Goal: Task Accomplishment & Management: Manage account settings

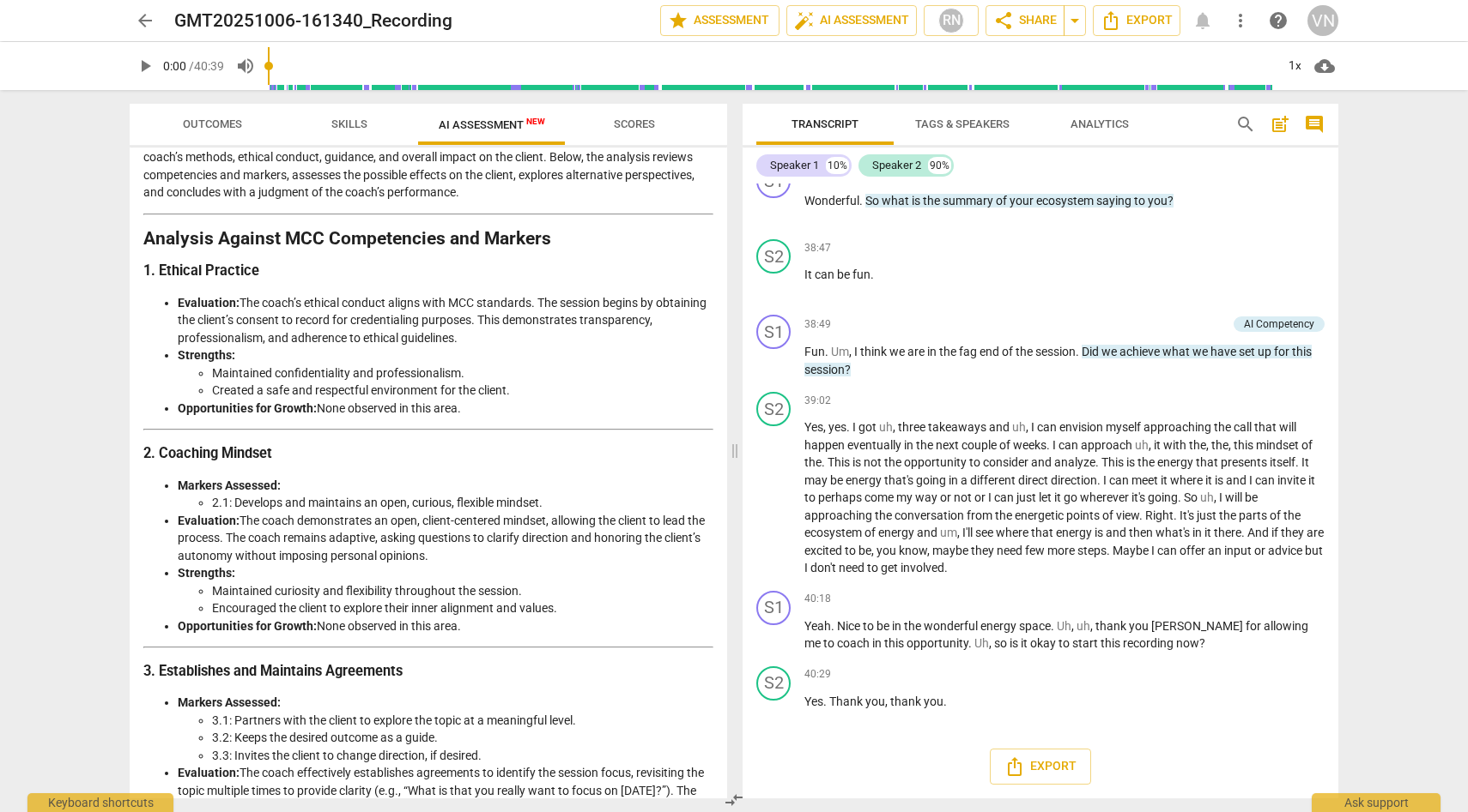
scroll to position [84, 0]
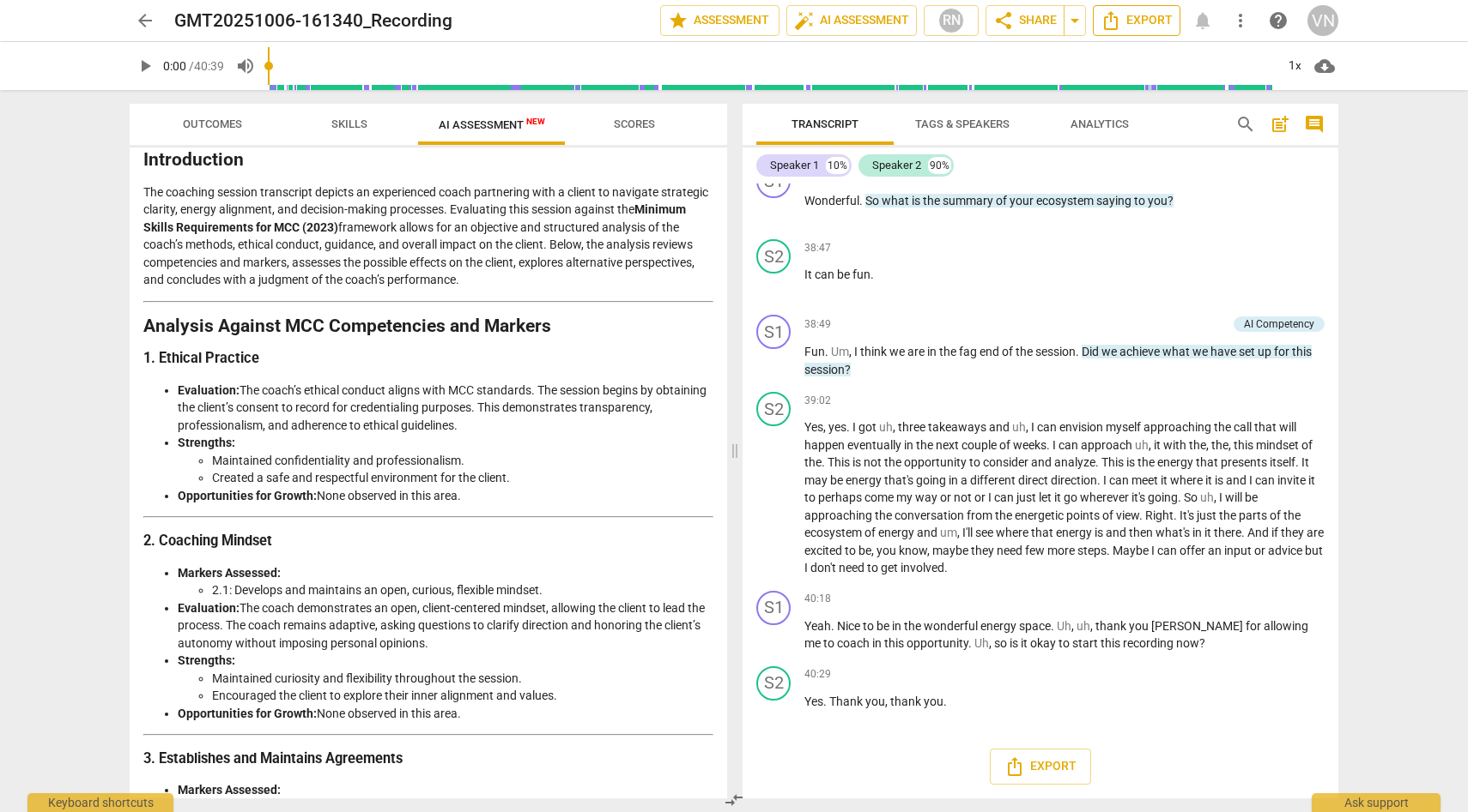
click at [1099, 26] on button "Export" at bounding box center [1137, 21] width 88 height 31
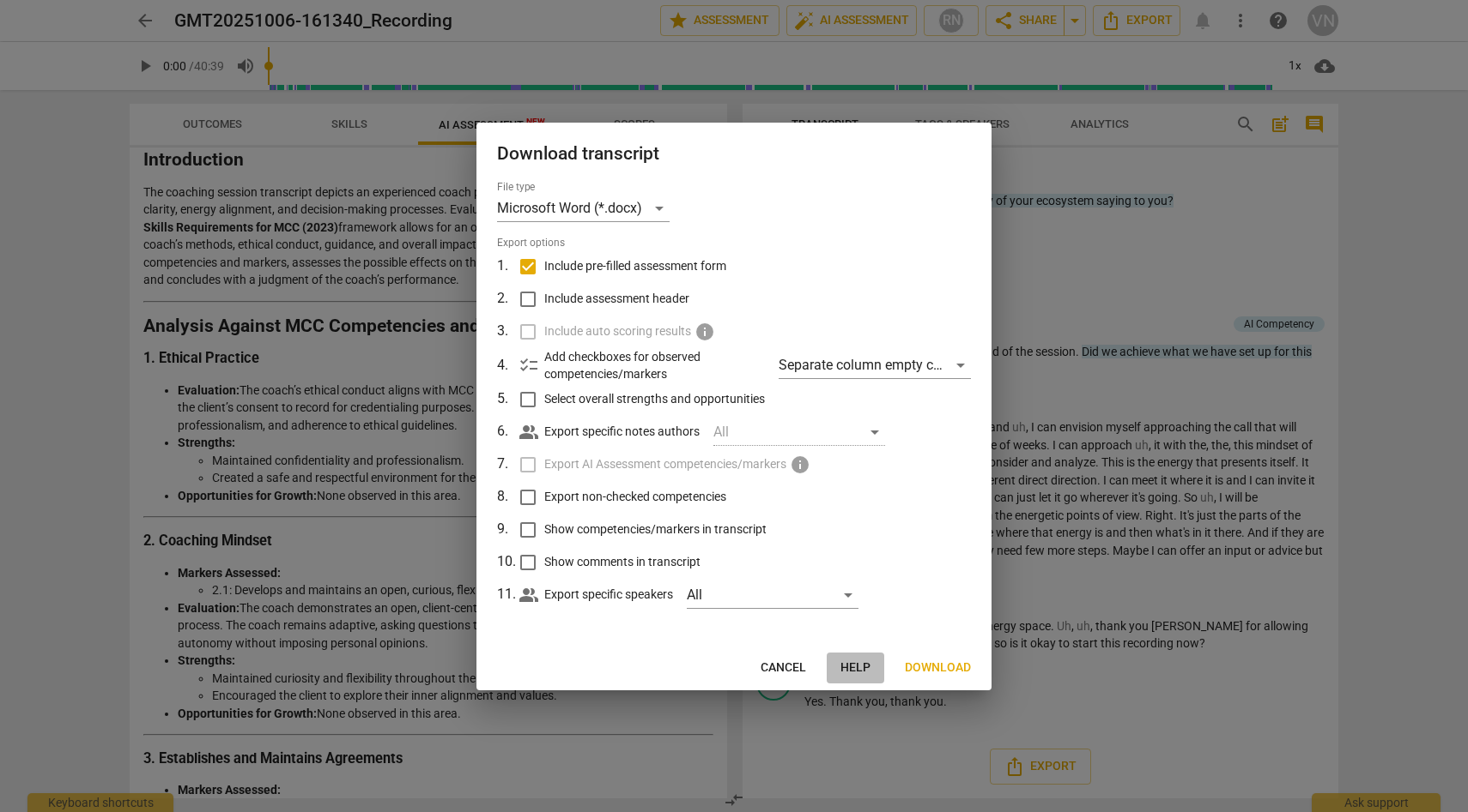
click at [872, 668] on button "Help" at bounding box center [855, 668] width 58 height 31
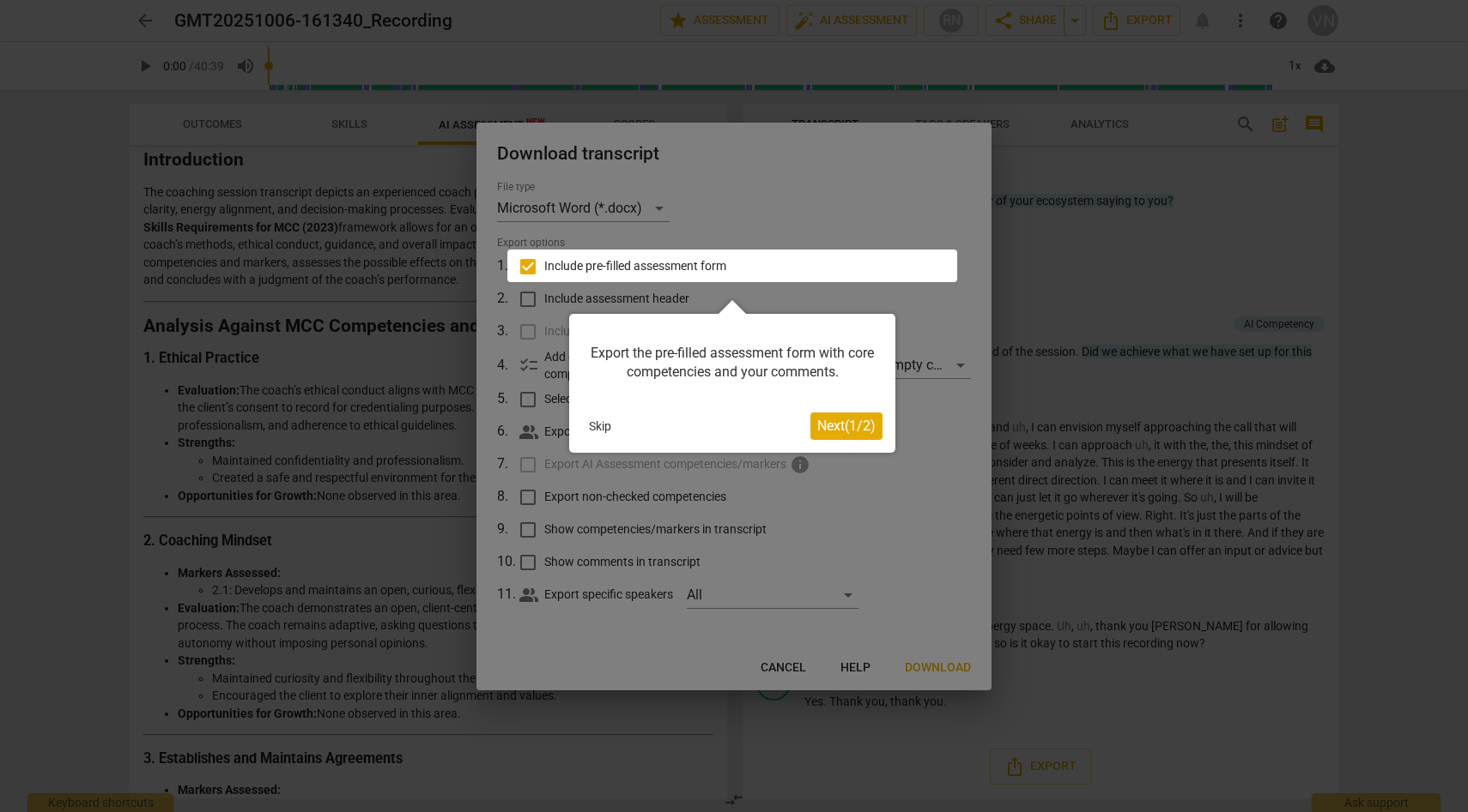
click at [606, 431] on button "Skip" at bounding box center [600, 427] width 36 height 26
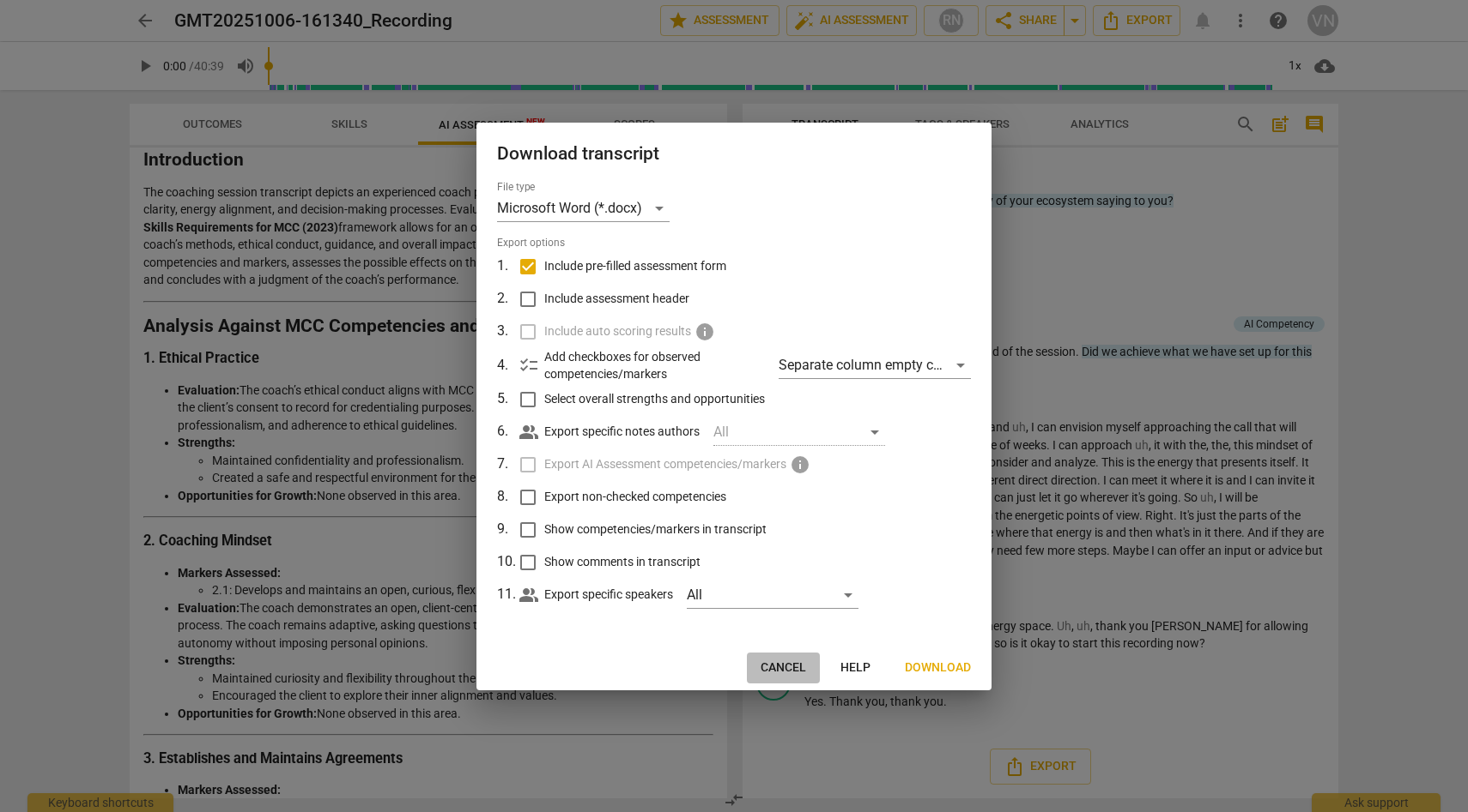
click at [791, 668] on span "Cancel" at bounding box center [783, 668] width 46 height 17
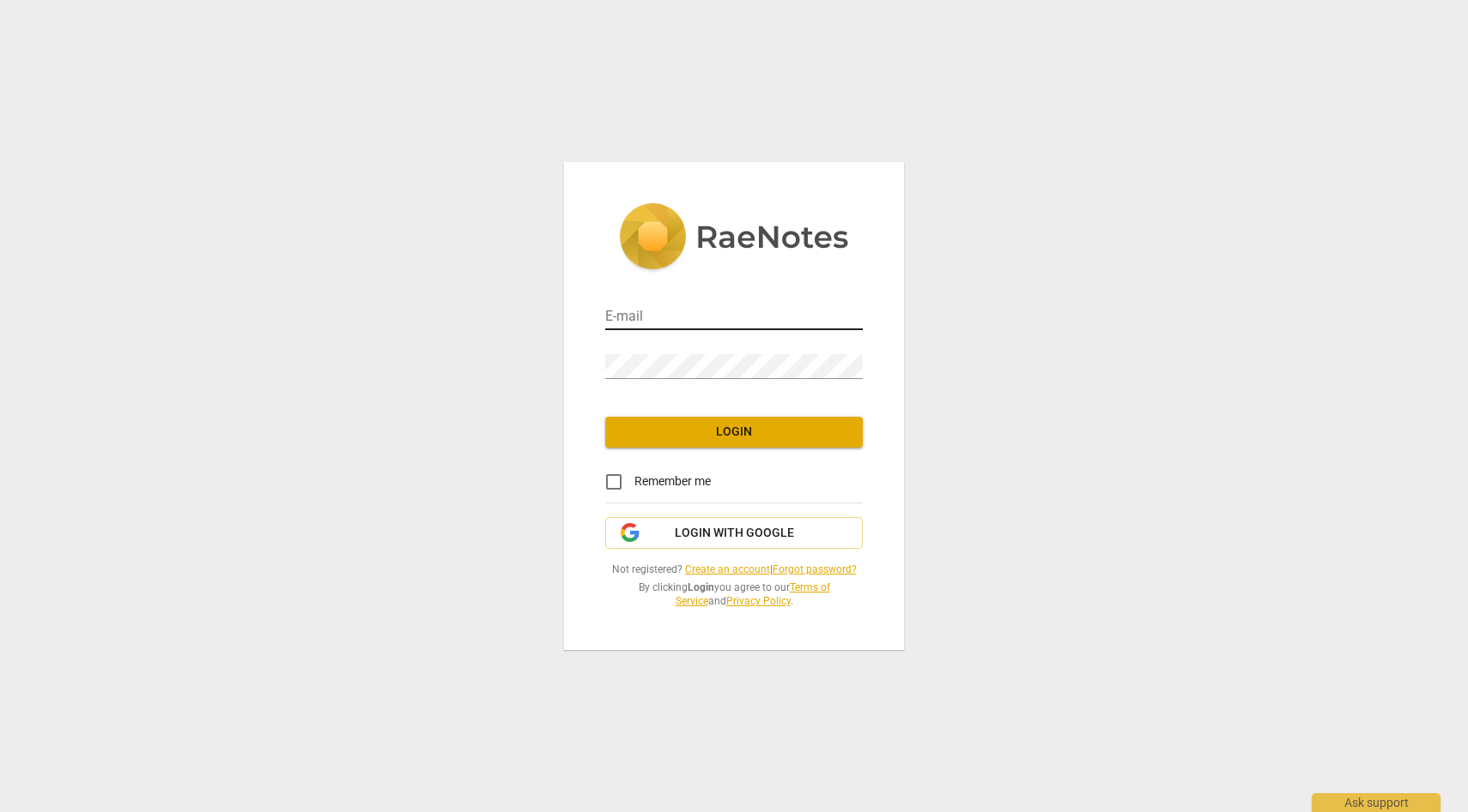
click at [645, 311] on input "email" at bounding box center [734, 317] width 258 height 25
type input "vimnag@gmail.com"
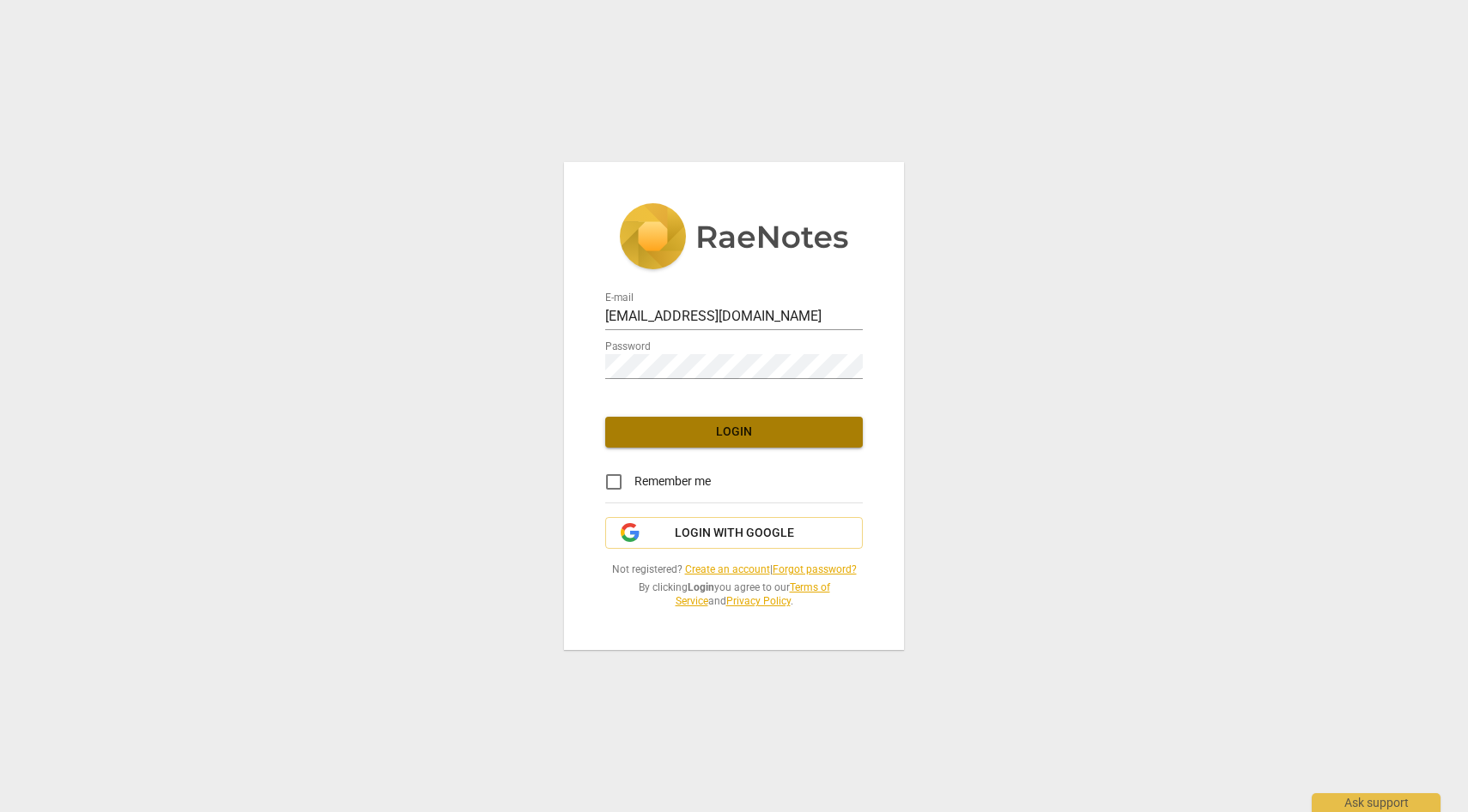
click at [695, 428] on span "Login" at bounding box center [734, 433] width 230 height 17
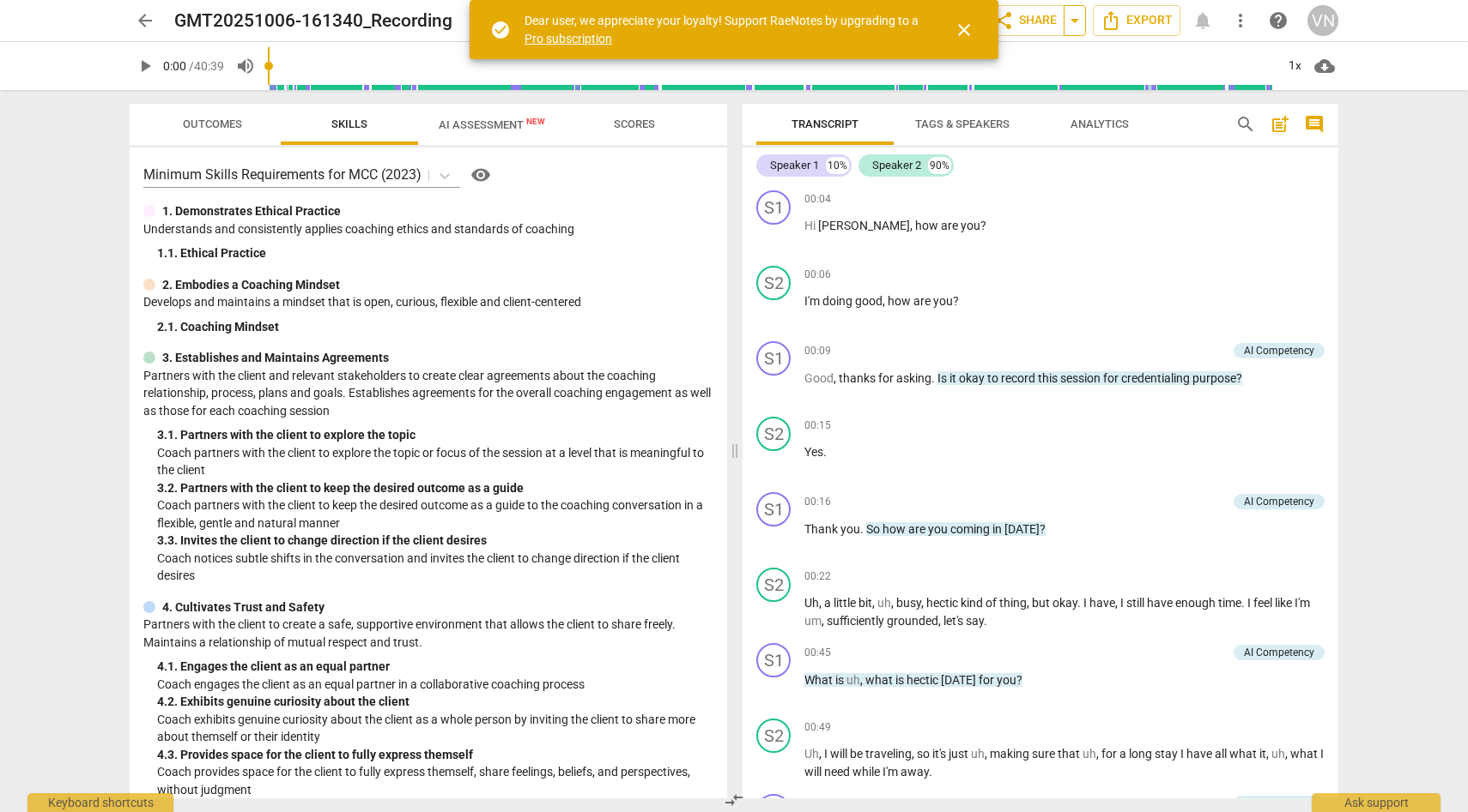
click at [1071, 26] on span "arrow_drop_down" at bounding box center [1075, 21] width 21 height 21
click at [136, 24] on span "arrow_back" at bounding box center [145, 21] width 21 height 21
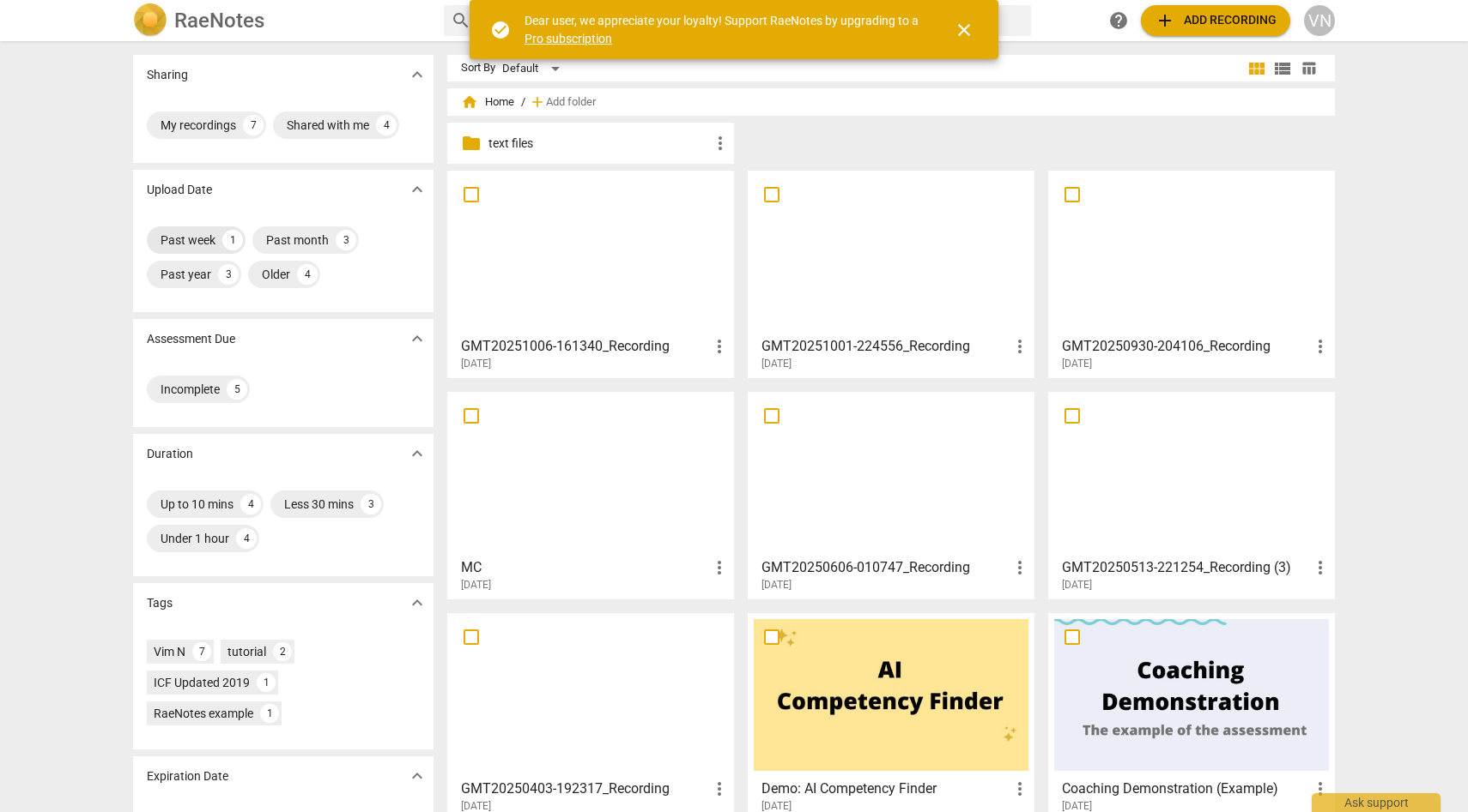
click at [198, 246] on div "Past week" at bounding box center [188, 240] width 55 height 17
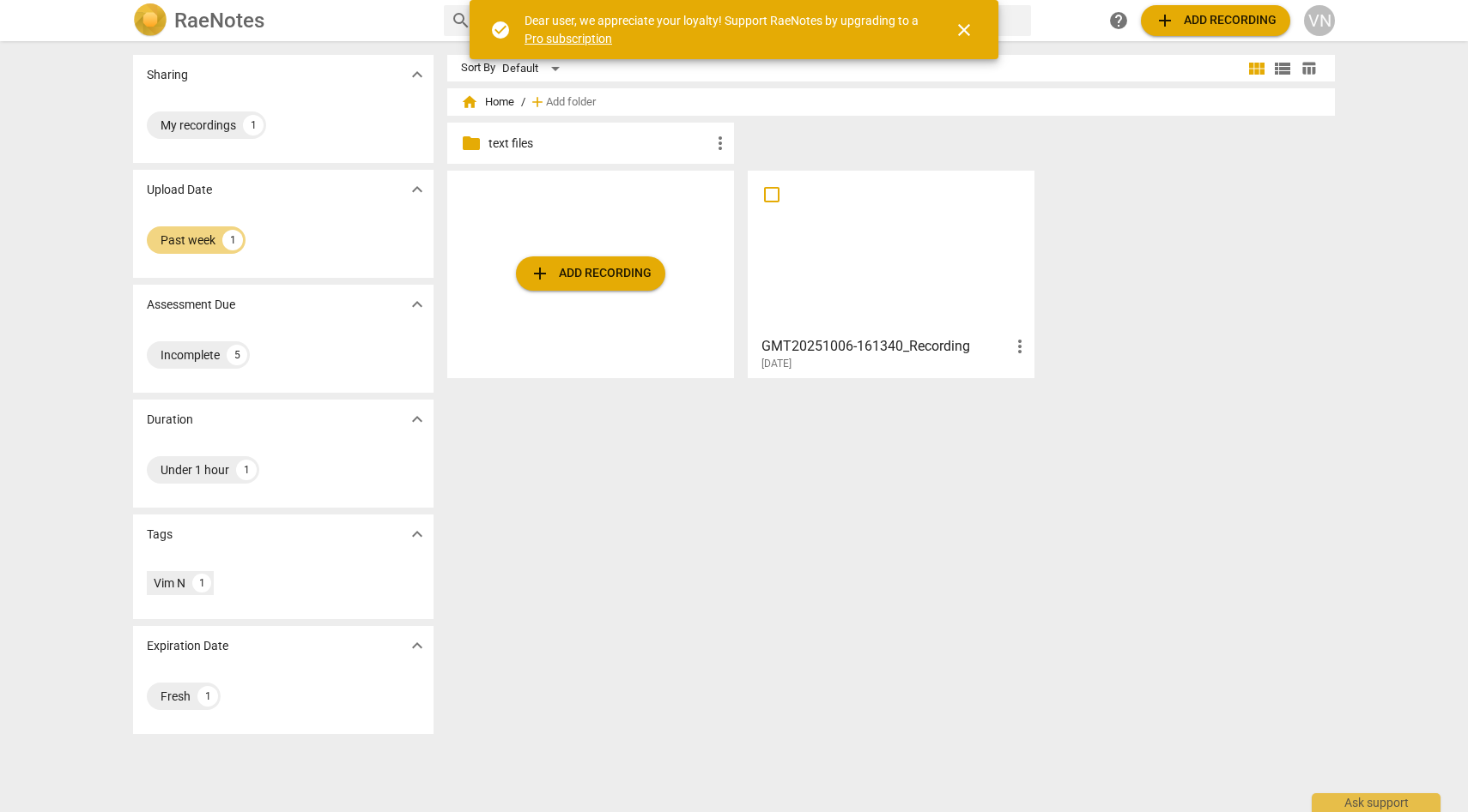
click at [772, 200] on input "checkbox" at bounding box center [772, 195] width 36 height 21
click at [1019, 341] on span "more_vert" at bounding box center [1019, 347] width 21 height 21
click at [1044, 275] on div at bounding box center [734, 406] width 1468 height 812
click at [777, 198] on input "checkbox" at bounding box center [772, 195] width 36 height 21
click at [721, 146] on span "more_vert" at bounding box center [720, 143] width 21 height 21
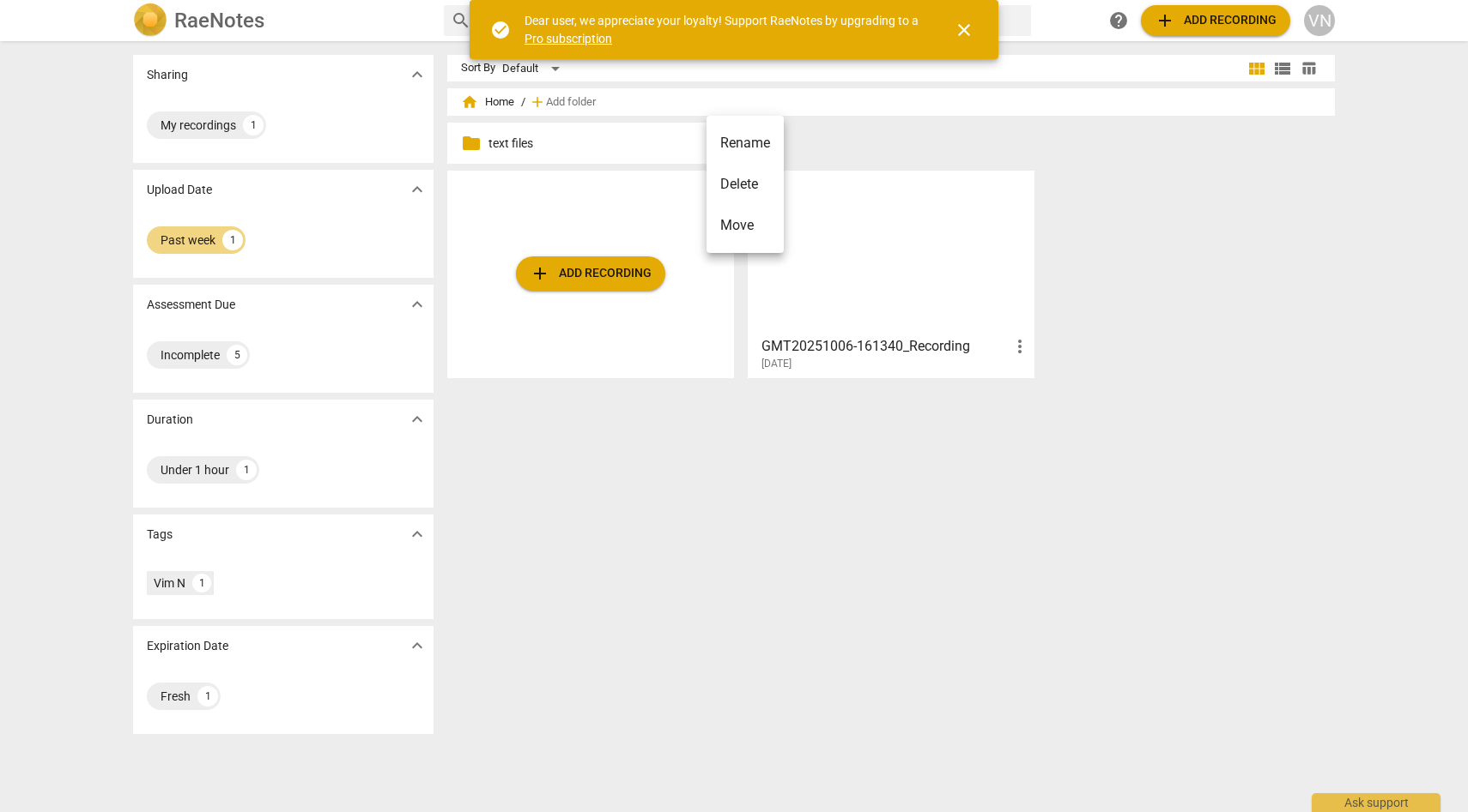
click at [869, 231] on div at bounding box center [734, 406] width 1468 height 812
click at [783, 201] on input "checkbox" at bounding box center [772, 195] width 36 height 21
checkbox input "false"
click at [969, 32] on span "close" at bounding box center [964, 30] width 21 height 21
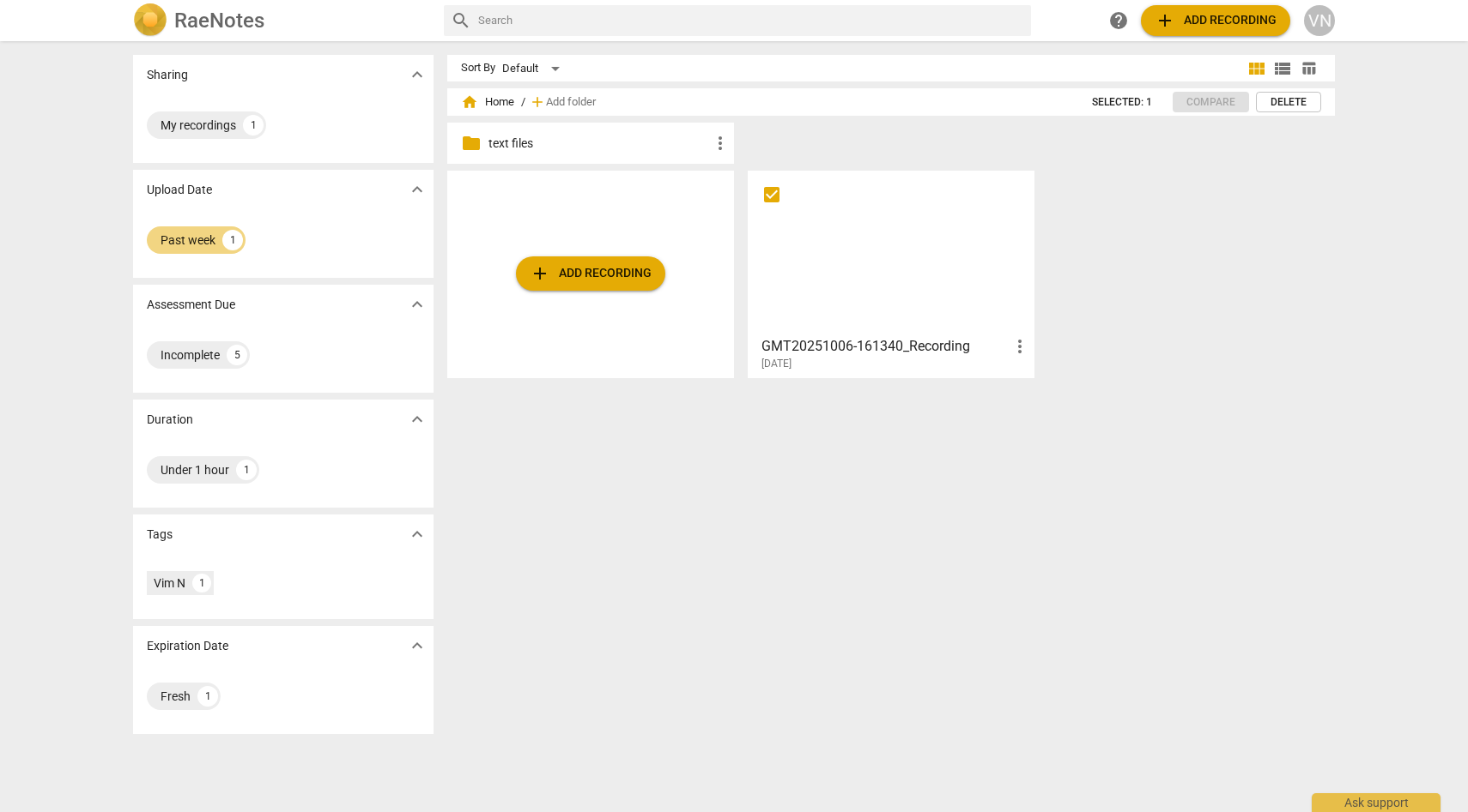
click at [1164, 201] on div "add Add recording GMT20251006-161340_Recording more_vert 2025-10-06" at bounding box center [897, 281] width 901 height 222
click at [1021, 347] on span "more_vert" at bounding box center [1019, 347] width 21 height 21
click at [1045, 219] on div at bounding box center [734, 406] width 1468 height 812
